Goal: Information Seeking & Learning: Learn about a topic

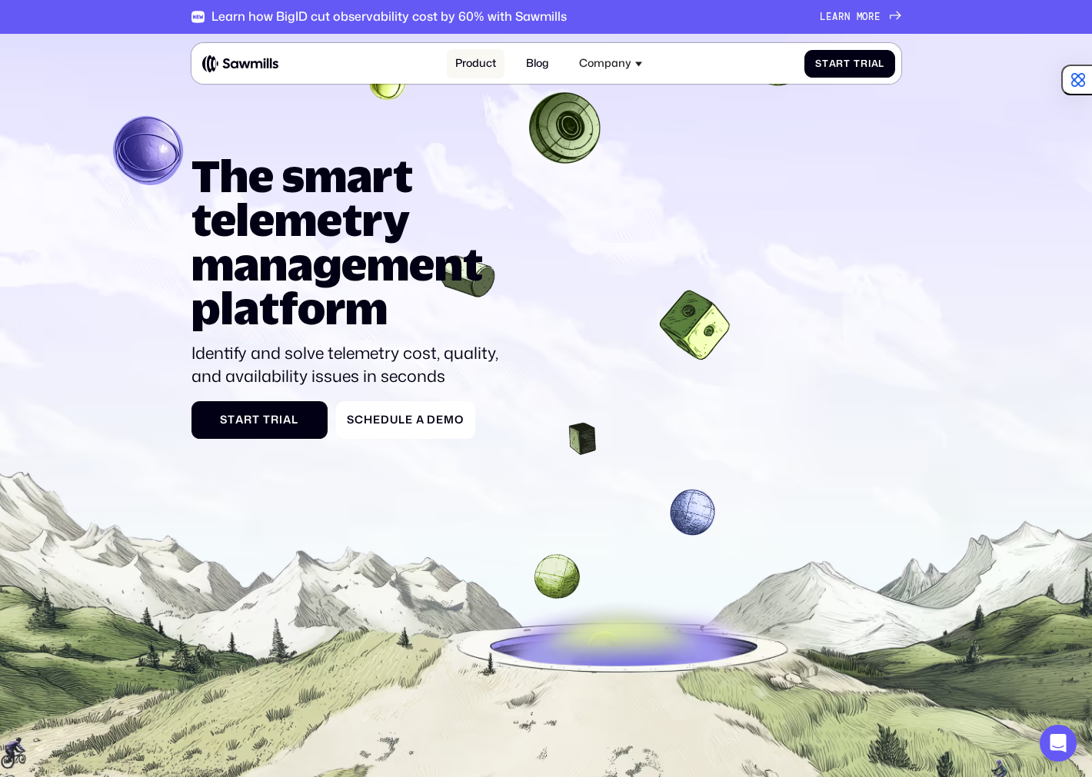
click at [487, 63] on link "Product" at bounding box center [475, 63] width 57 height 29
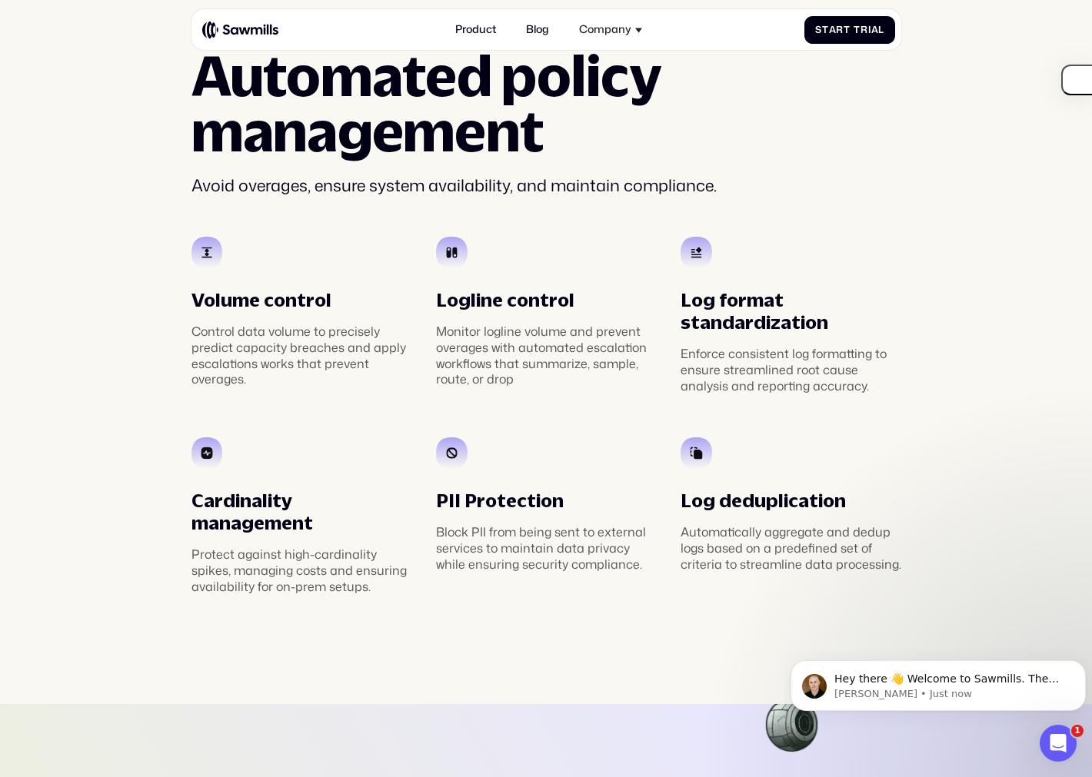
scroll to position [2408, 0]
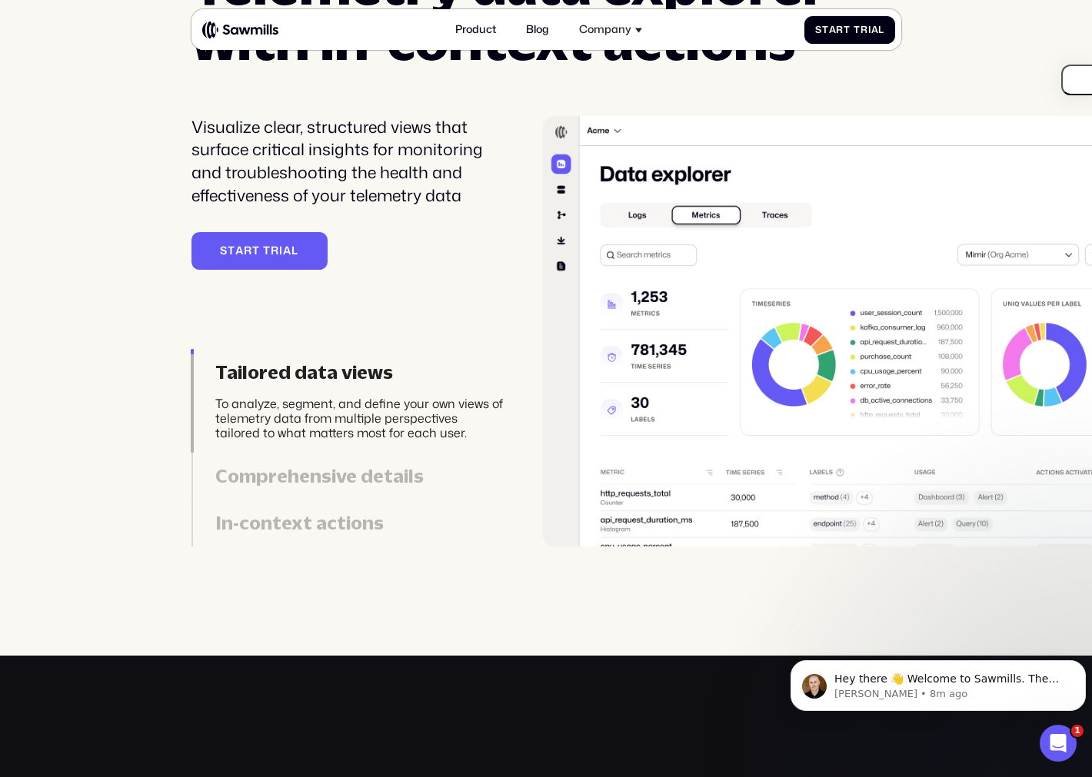
scroll to position [3265, 0]
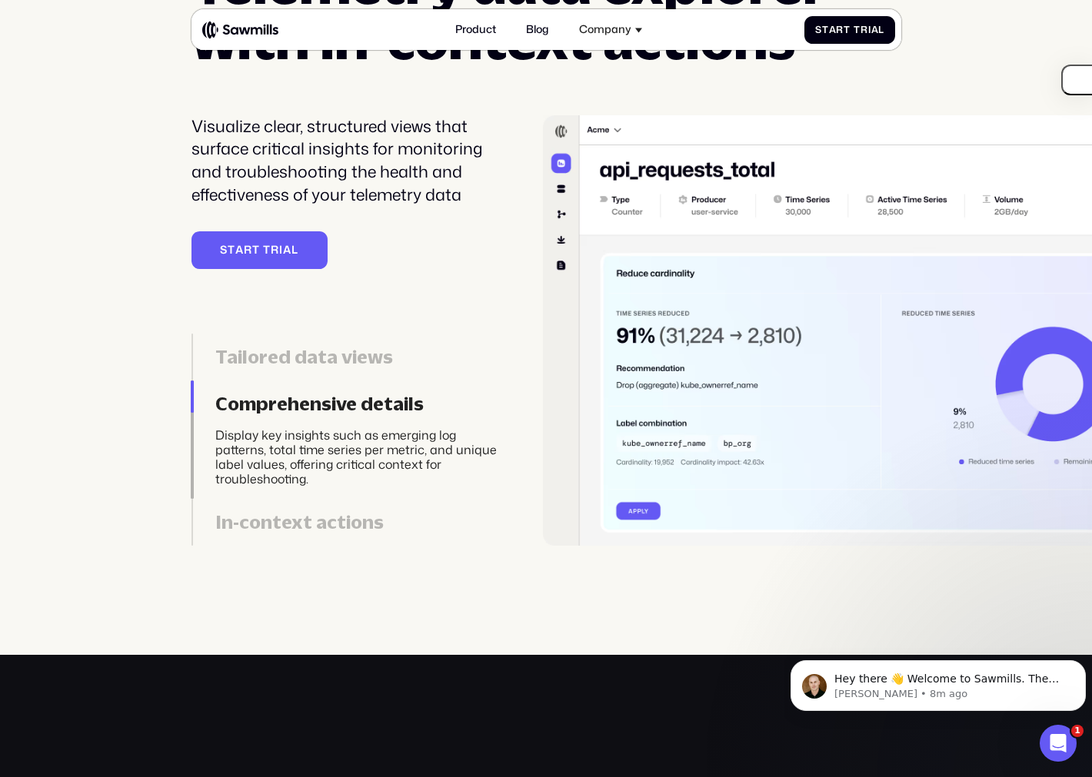
click at [104, 243] on div "________ Telemetry data explorer with in-context actions Visualize clear, struc…" at bounding box center [546, 235] width 1092 height 622
